Goal: Information Seeking & Learning: Learn about a topic

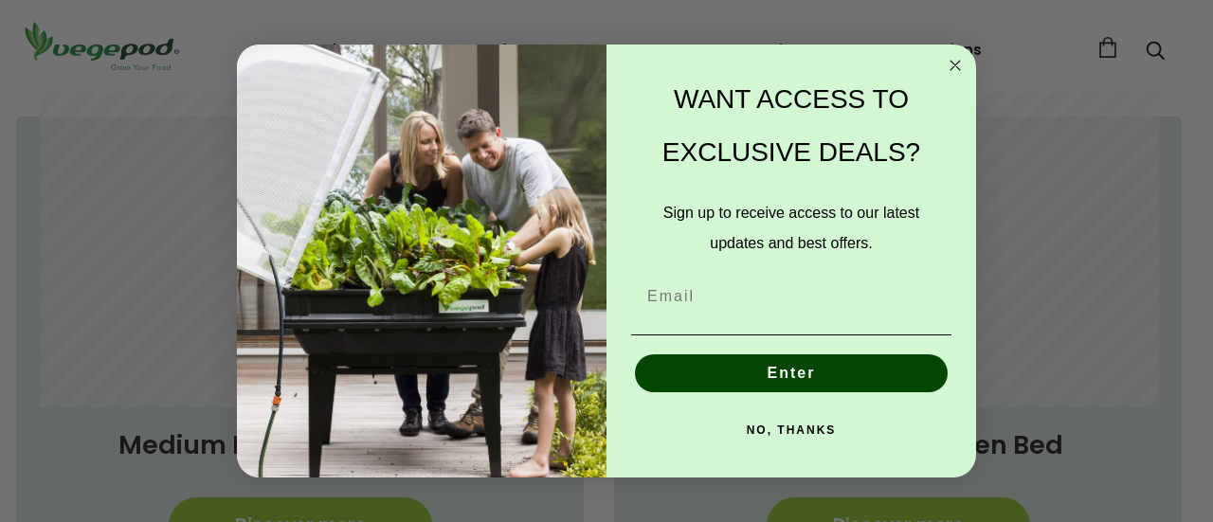
scroll to position [0, 287]
click at [954, 68] on circle "Close dialog" at bounding box center [956, 66] width 22 height 22
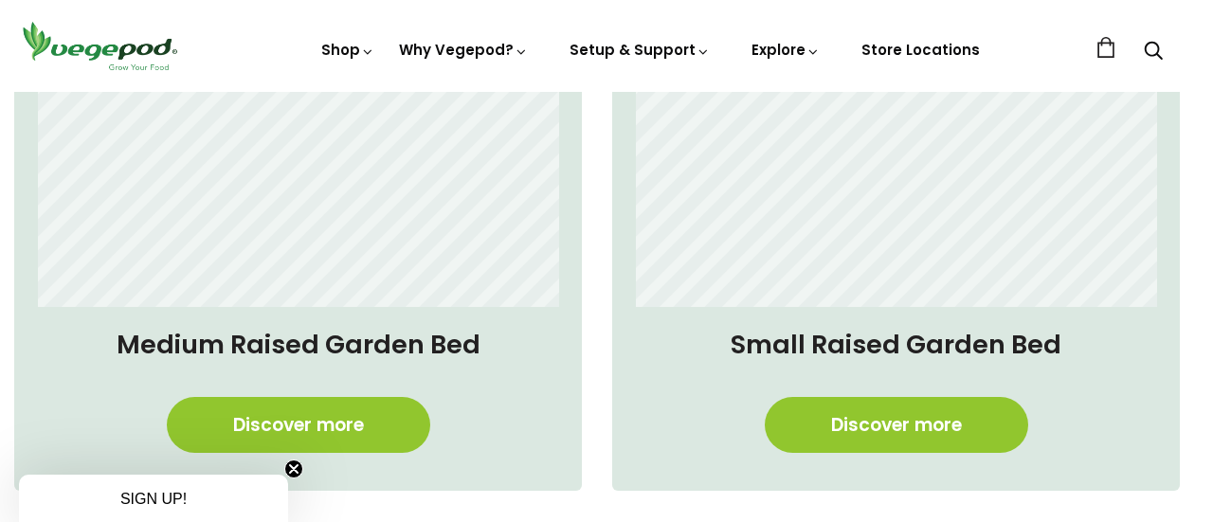
scroll to position [1499, 9]
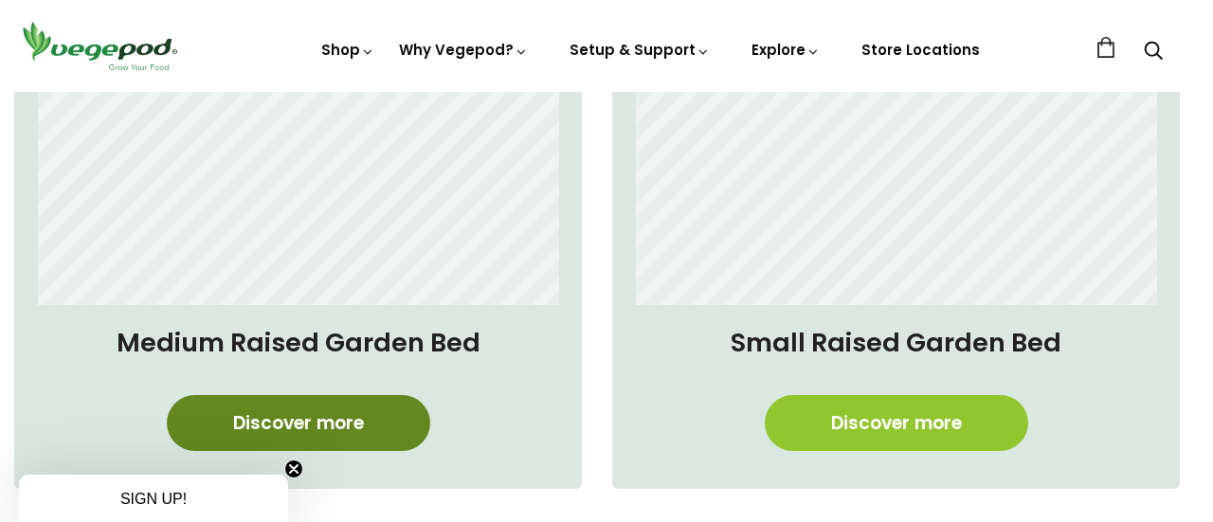
click at [226, 423] on link "Discover more" at bounding box center [298, 423] width 263 height 56
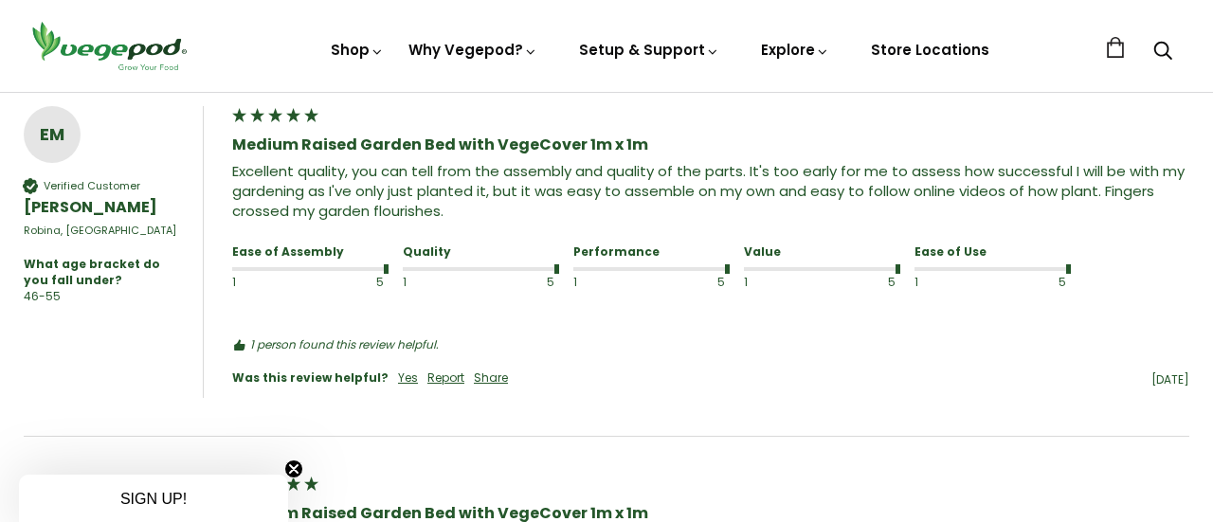
scroll to position [2312, 0]
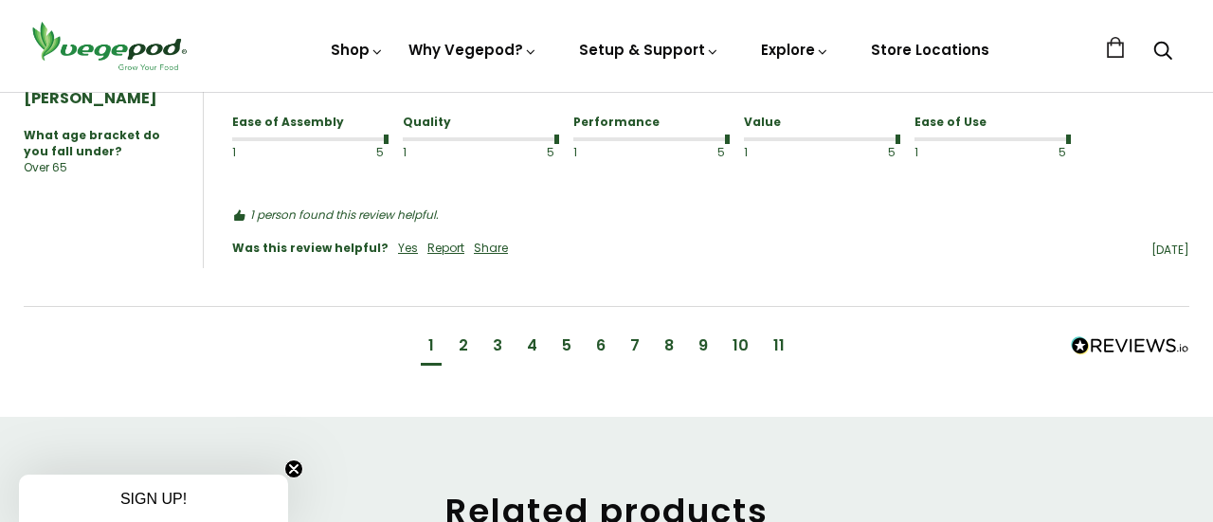
click at [466, 343] on div "2" at bounding box center [463, 345] width 9 height 21
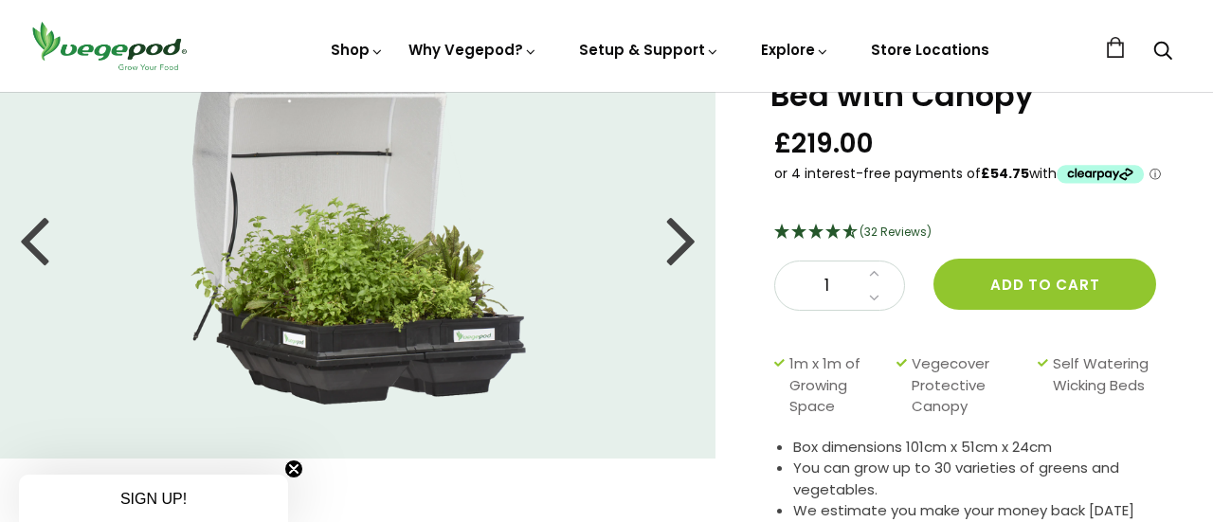
scroll to position [0, 0]
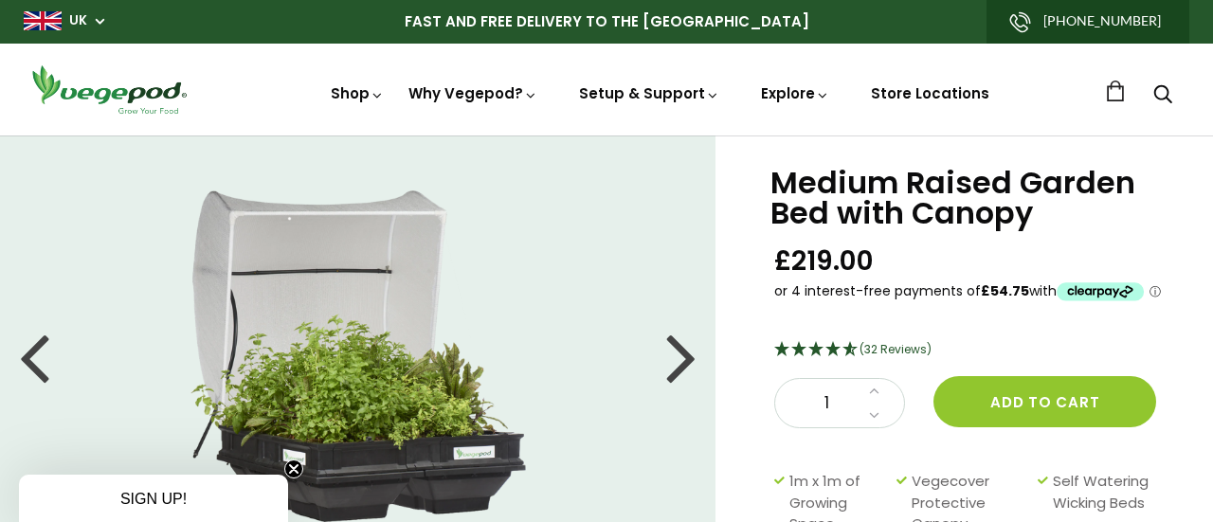
click at [670, 354] on div at bounding box center [681, 356] width 30 height 85
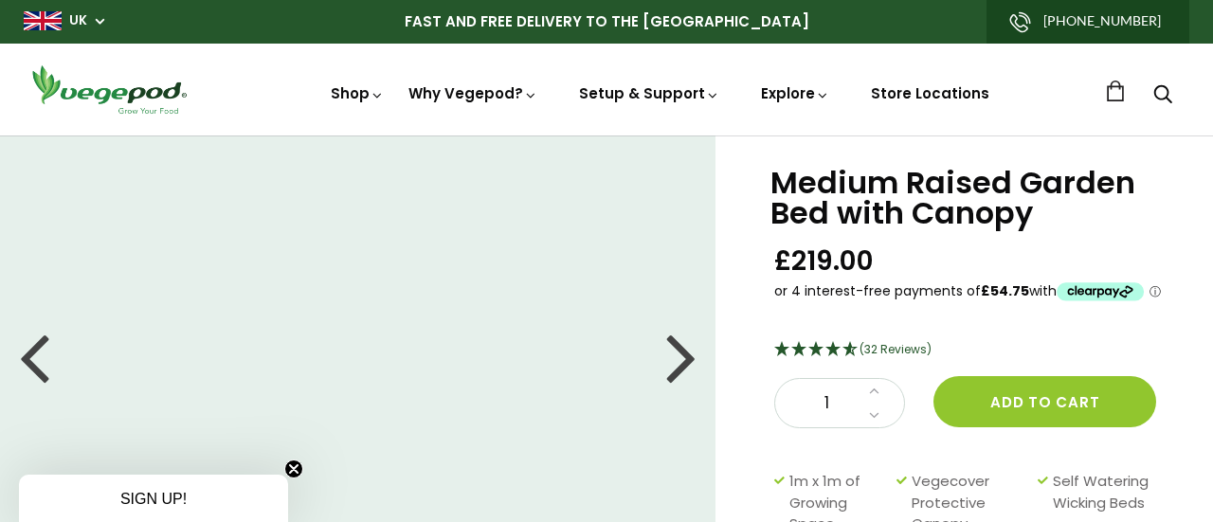
click at [666, 358] on div at bounding box center [681, 356] width 30 height 85
